Goal: Submit feedback/report problem

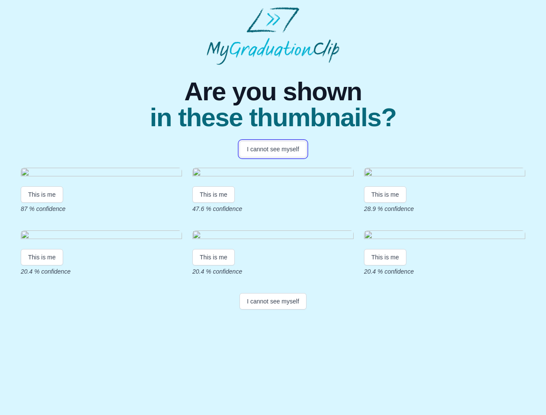
click at [273, 149] on button "I cannot see myself" at bounding box center [273, 149] width 67 height 16
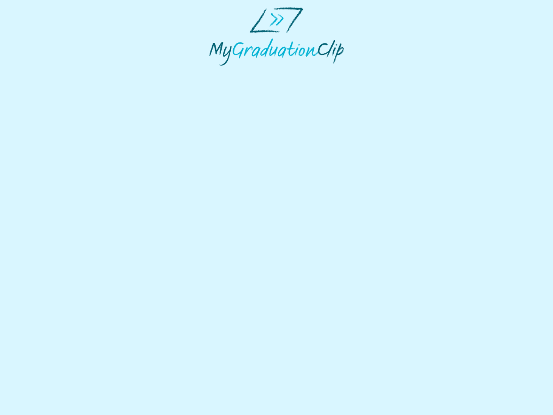
click at [42, 73] on html at bounding box center [276, 36] width 553 height 73
click at [215, 73] on html at bounding box center [276, 36] width 553 height 73
click at [387, 73] on html at bounding box center [276, 36] width 553 height 73
click at [42, 73] on html at bounding box center [276, 36] width 553 height 73
click at [215, 73] on html at bounding box center [276, 36] width 553 height 73
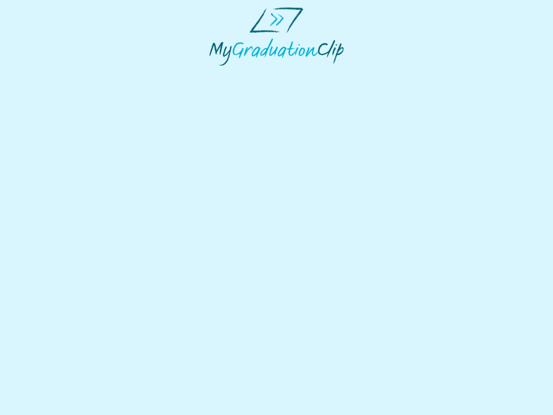
click at [387, 73] on html at bounding box center [276, 36] width 553 height 73
